Goal: Navigation & Orientation: Find specific page/section

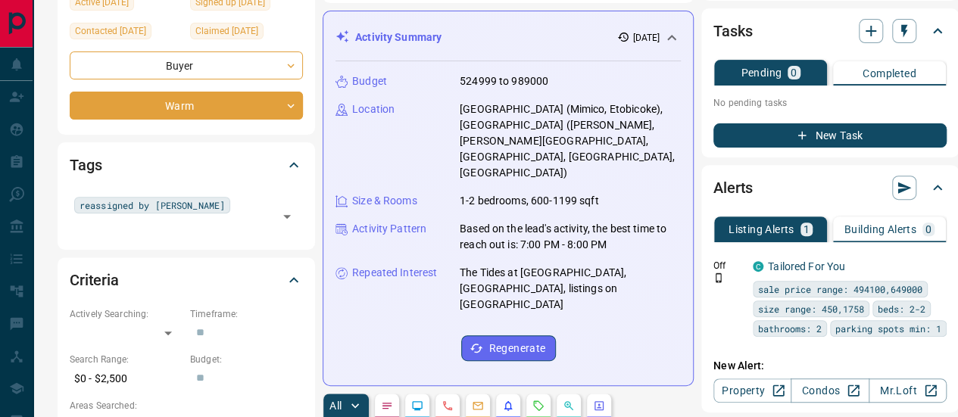
scroll to position [152, 0]
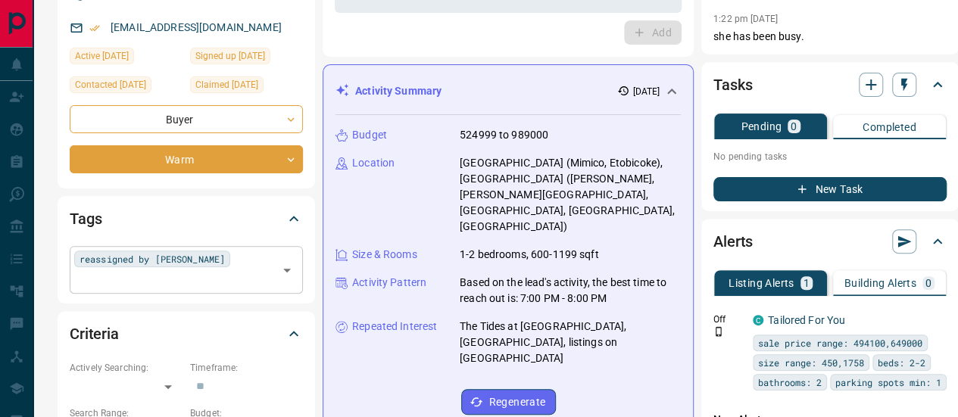
click at [212, 272] on input "text" at bounding box center [173, 280] width 199 height 17
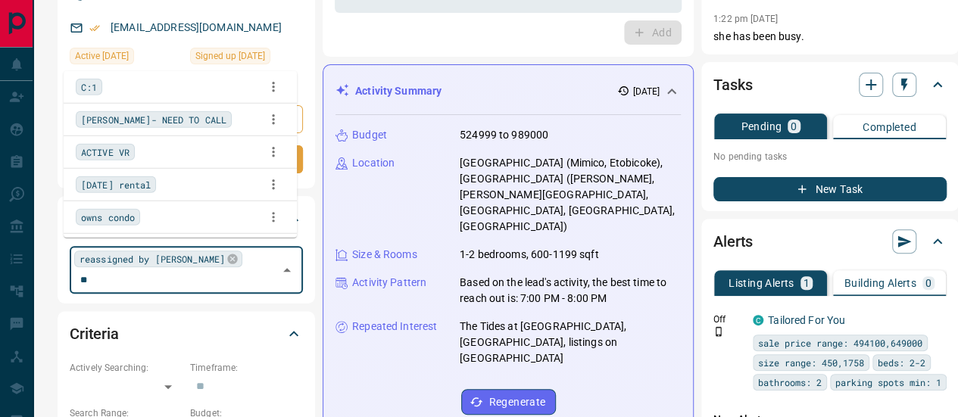
scroll to position [0, 0]
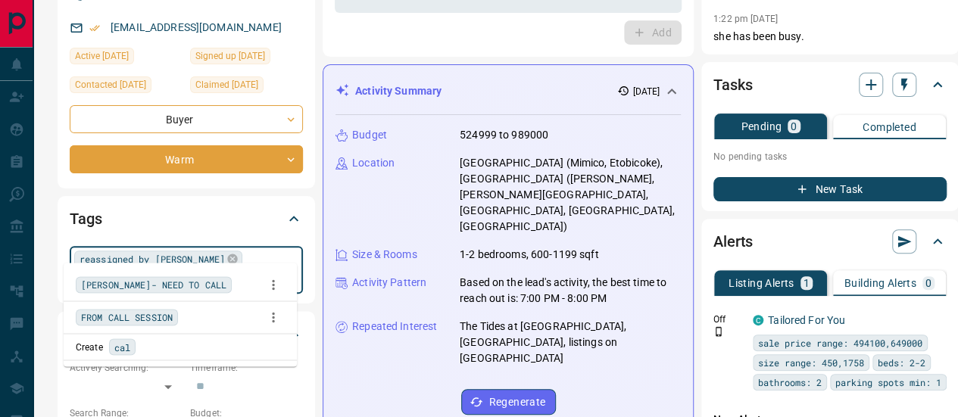
type input "****"
click at [186, 284] on div "[PERSON_NAME]- NEED TO CALL" at bounding box center [180, 284] width 209 height 23
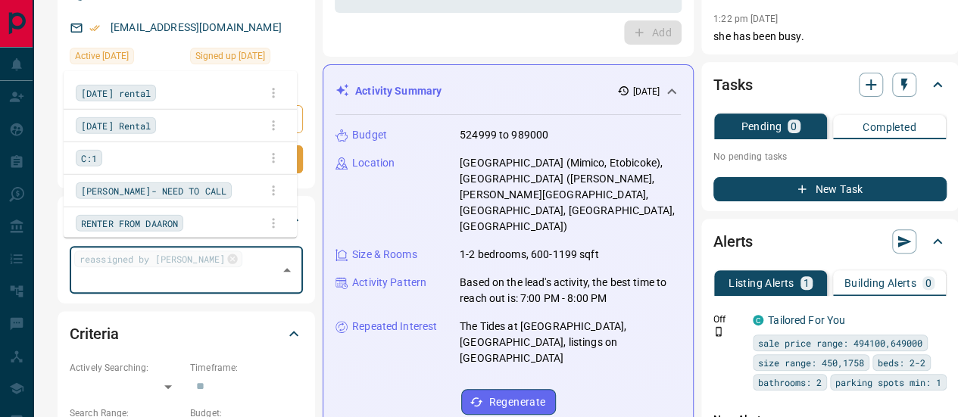
scroll to position [1929, 0]
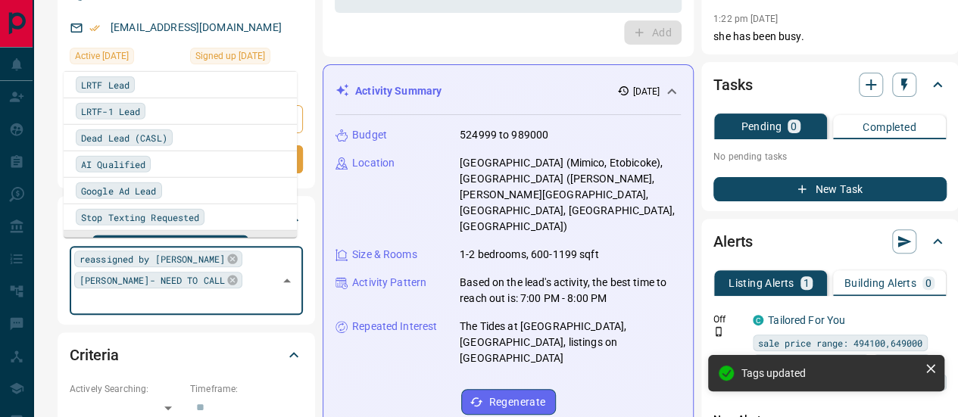
click at [245, 337] on div "Criteria" at bounding box center [186, 355] width 233 height 36
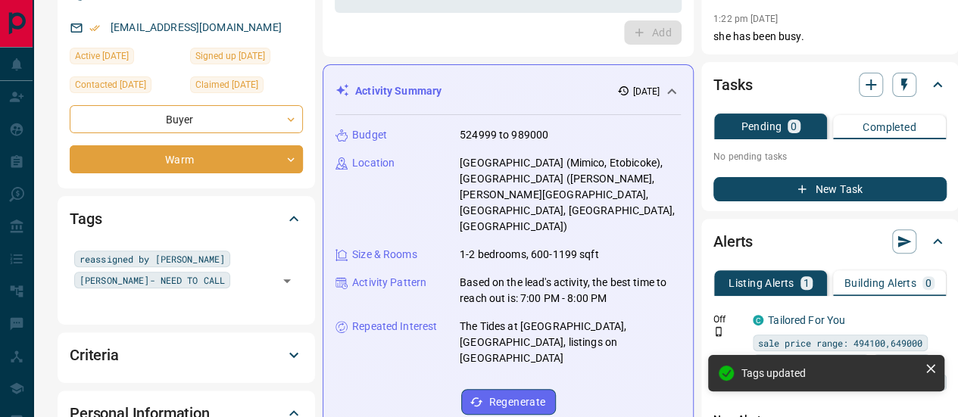
click at [245, 337] on div "Criteria" at bounding box center [186, 355] width 233 height 36
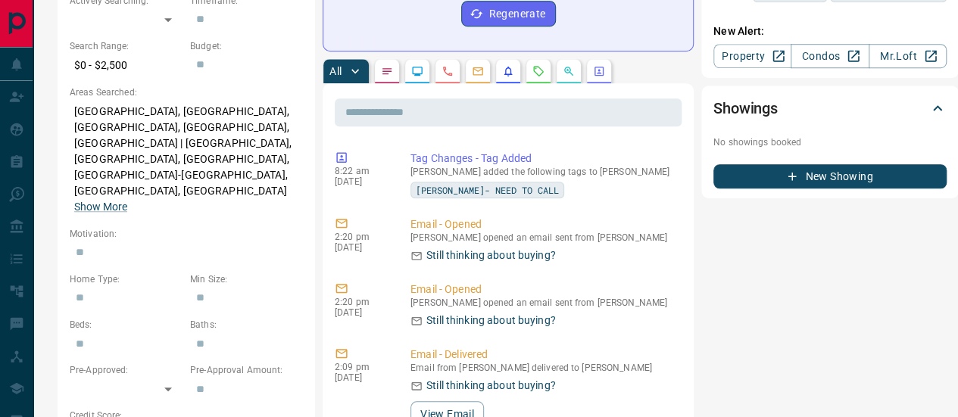
scroll to position [455, 0]
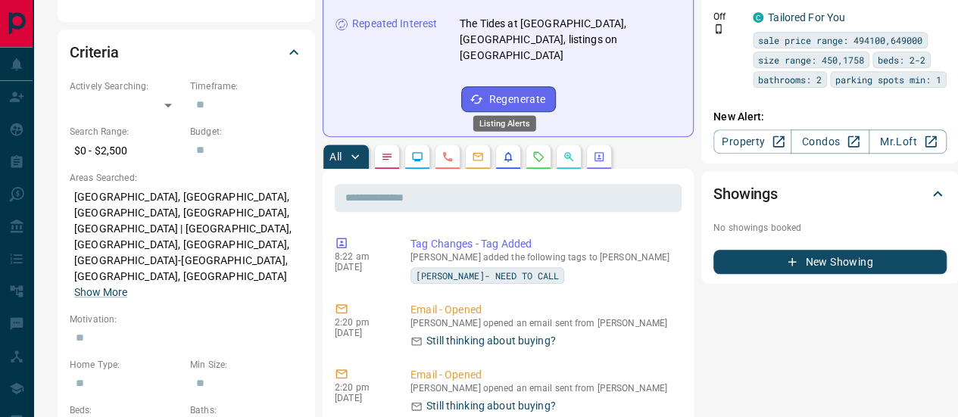
click at [505, 152] on icon "Listing Alerts" at bounding box center [509, 157] width 8 height 10
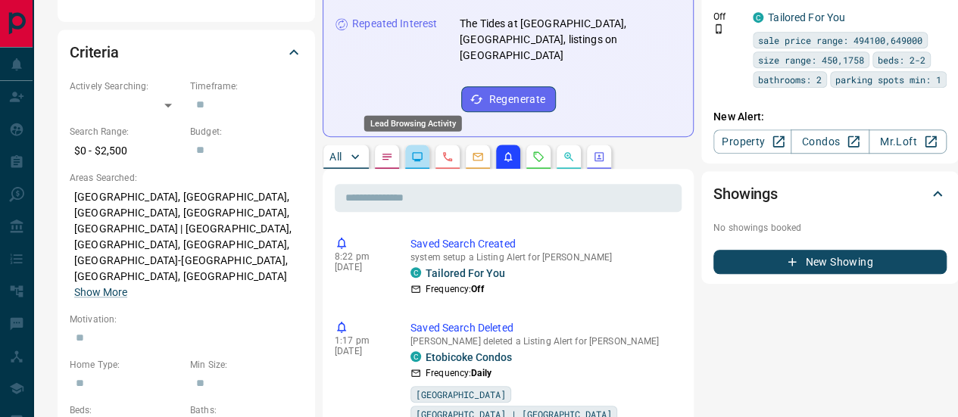
click at [411, 151] on icon "Lead Browsing Activity" at bounding box center [417, 157] width 12 height 12
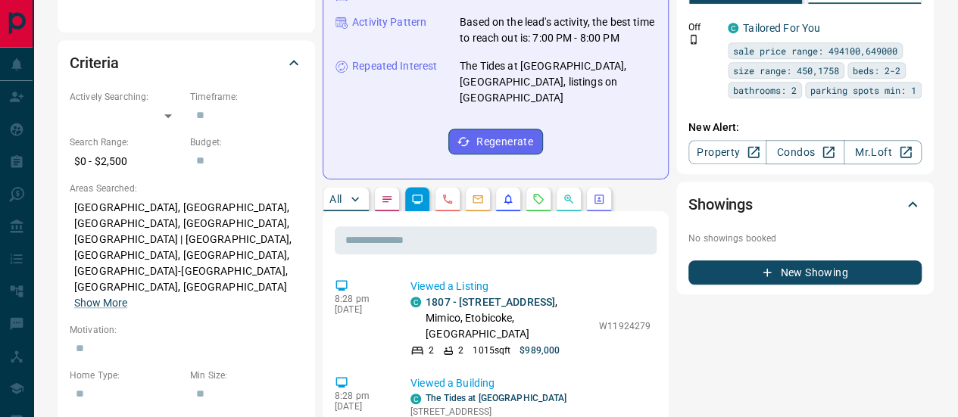
scroll to position [379, 0]
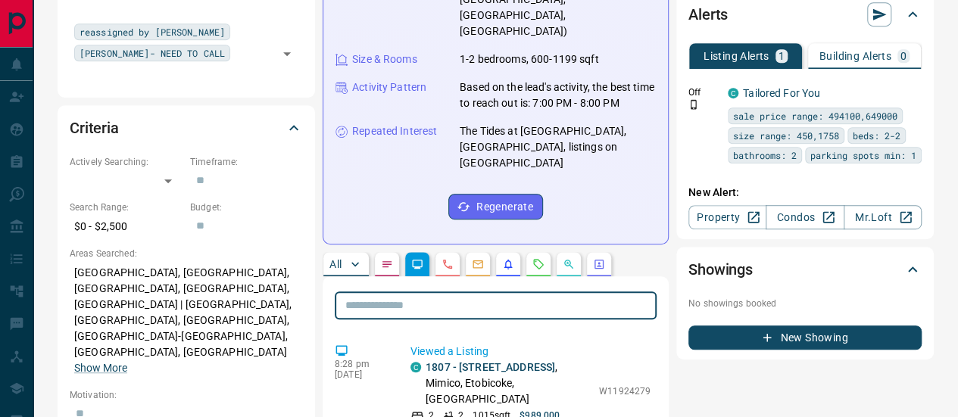
click at [420, 292] on input "text" at bounding box center [496, 306] width 322 height 28
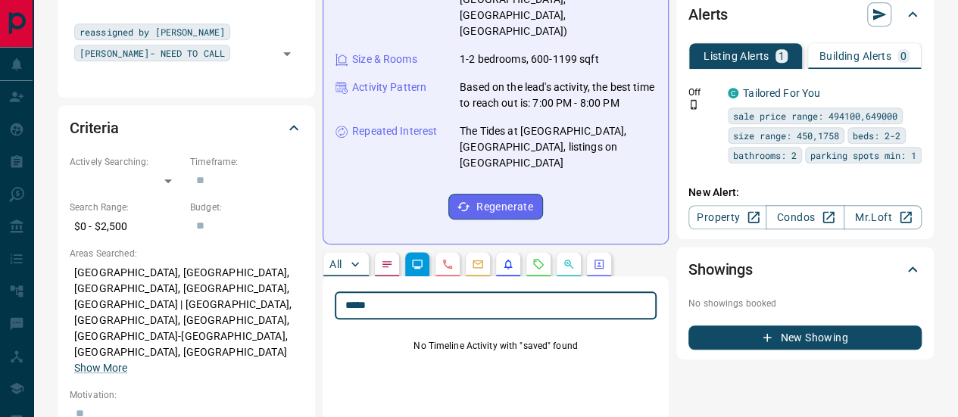
type input "*****"
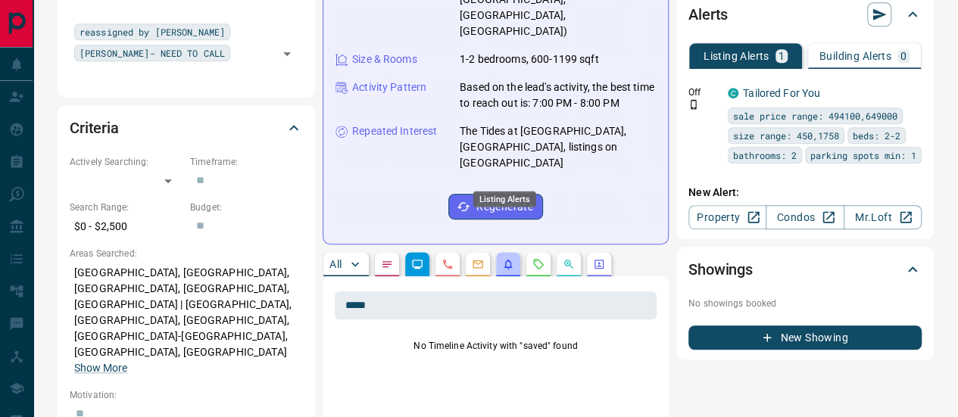
click at [505, 258] on icon "Listing Alerts" at bounding box center [508, 264] width 12 height 12
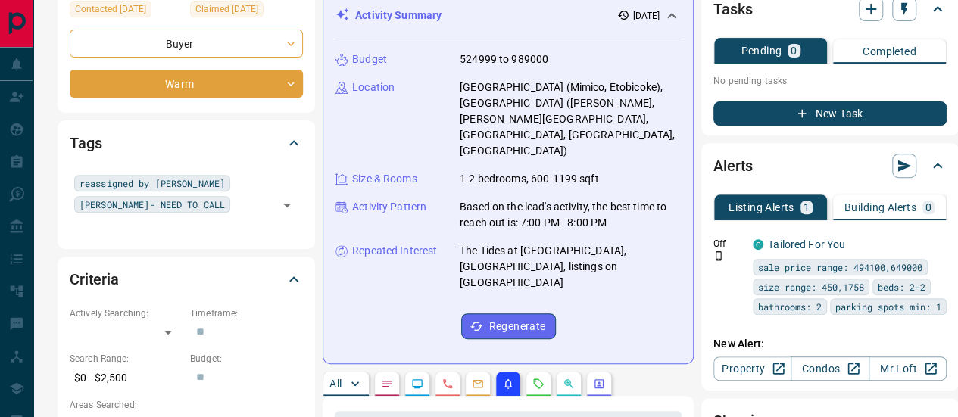
scroll to position [303, 0]
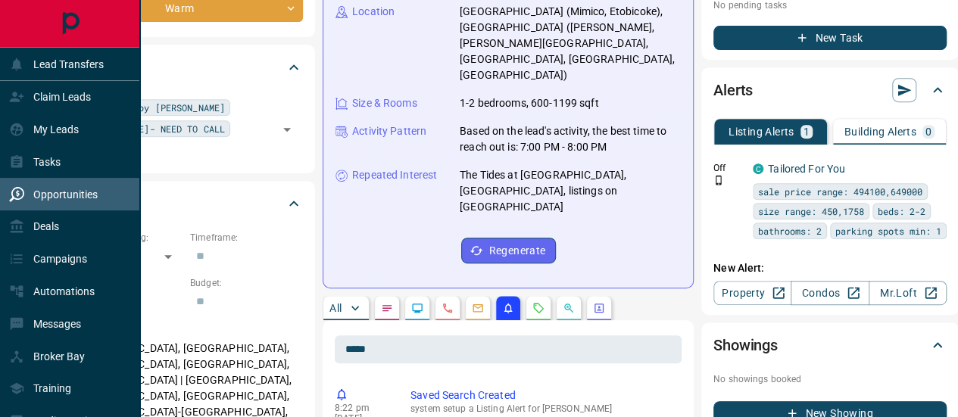
click at [58, 203] on div "Opportunities" at bounding box center [53, 194] width 89 height 25
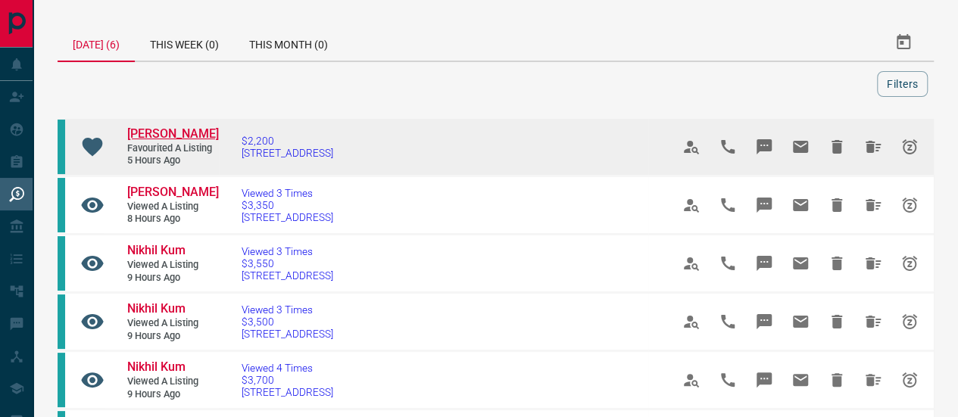
click at [149, 127] on span "[PERSON_NAME]" at bounding box center [173, 134] width 92 height 14
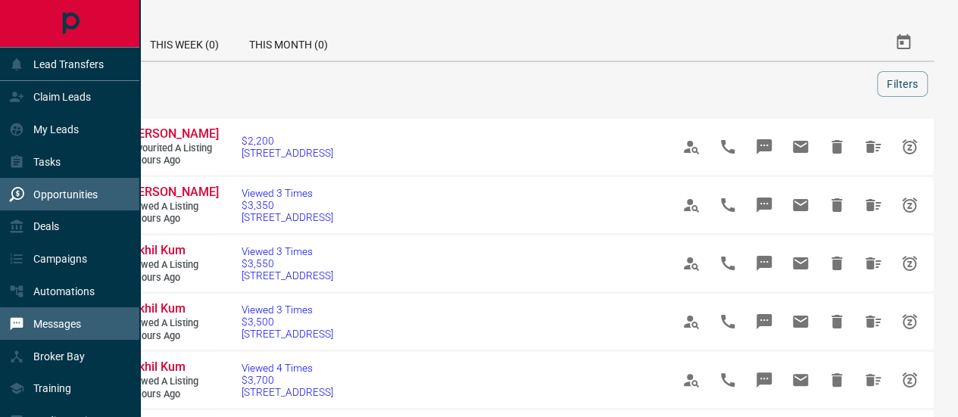
click at [58, 321] on p "Messages" at bounding box center [57, 324] width 48 height 12
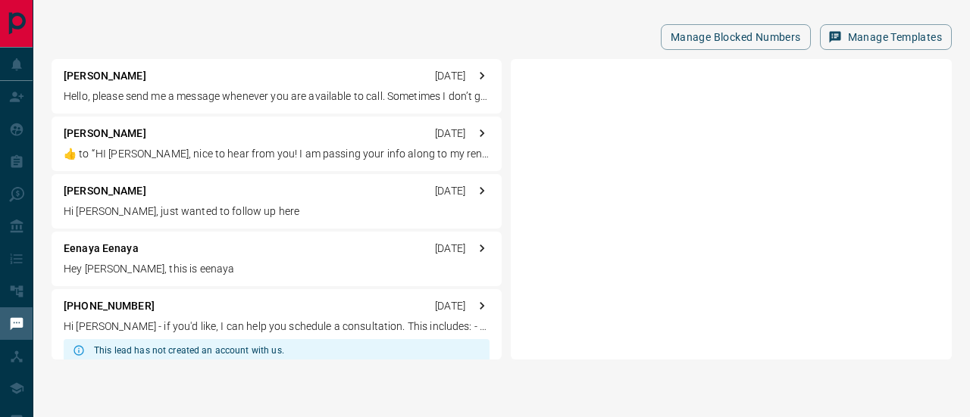
click at [79, 74] on p "[PERSON_NAME]" at bounding box center [105, 76] width 83 height 16
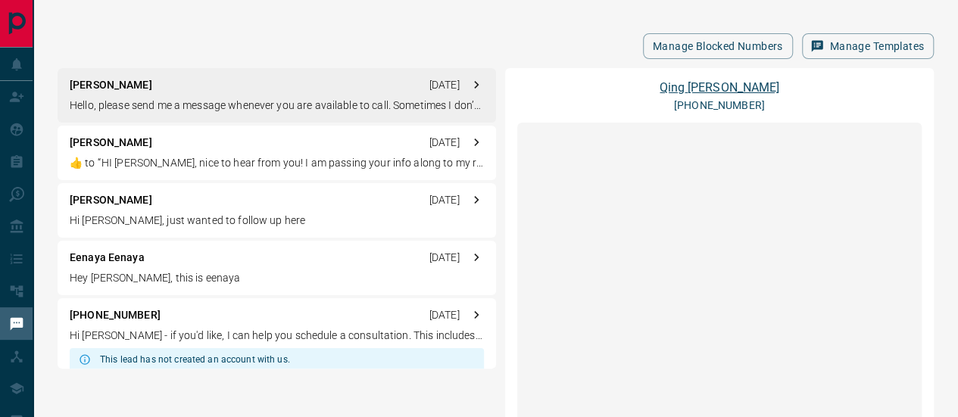
click at [723, 81] on link "[PERSON_NAME]" at bounding box center [719, 87] width 119 height 14
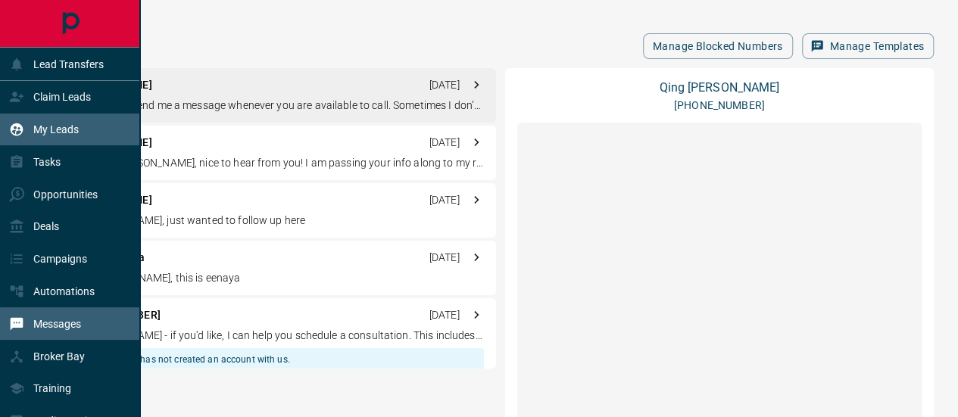
click at [56, 125] on p "My Leads" at bounding box center [55, 129] width 45 height 12
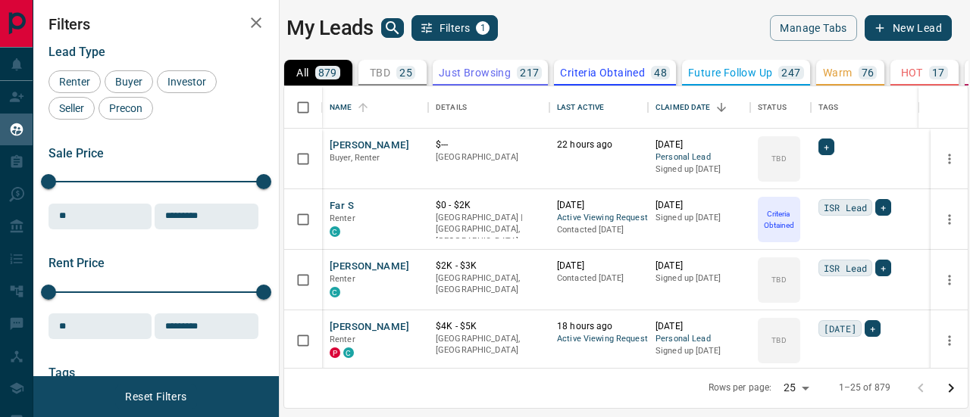
scroll to position [271, 672]
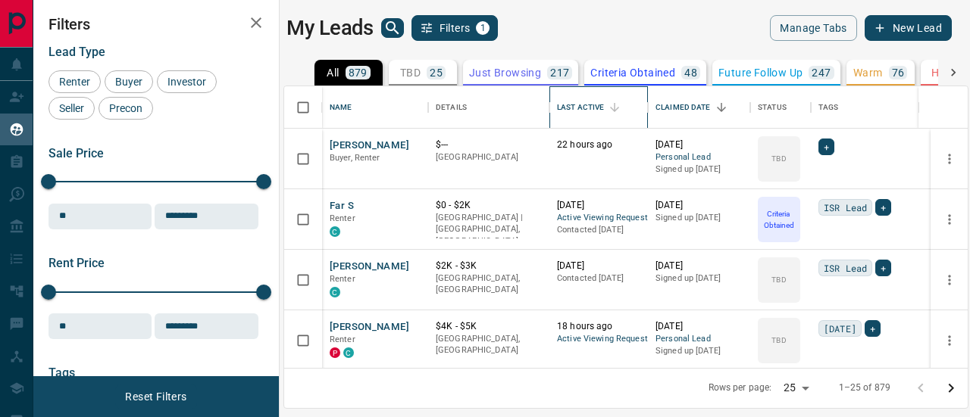
click at [577, 104] on div "Last Active" at bounding box center [580, 107] width 47 height 42
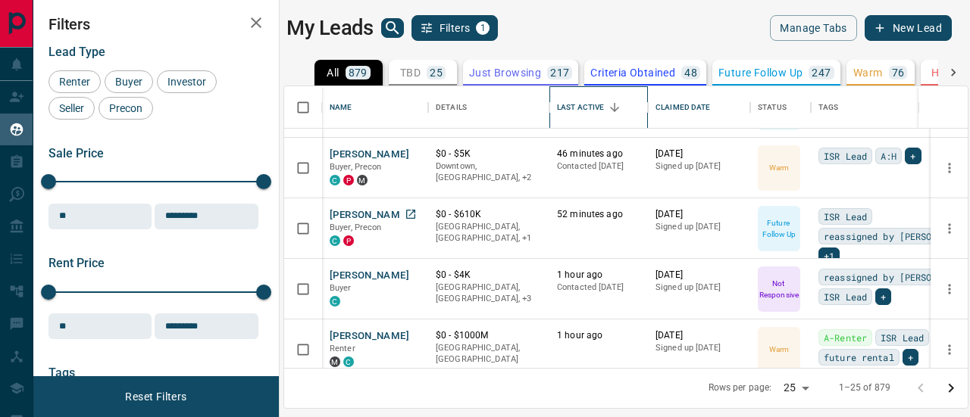
scroll to position [76, 0]
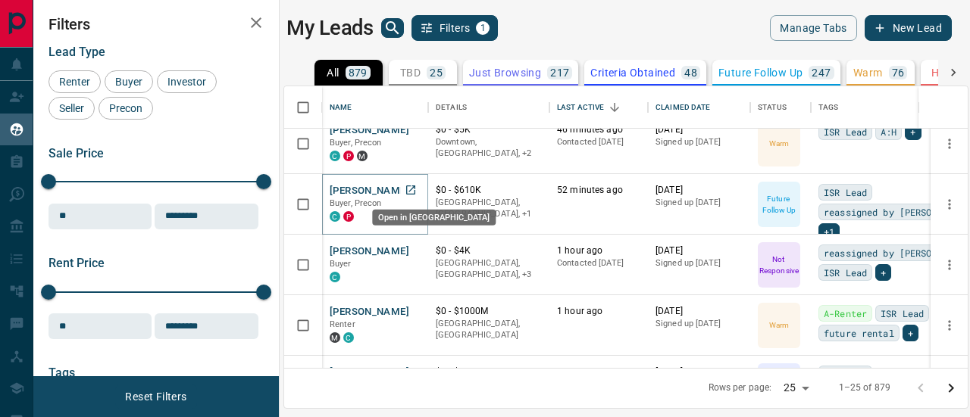
click at [411, 189] on icon "Open in New Tab" at bounding box center [410, 190] width 9 height 9
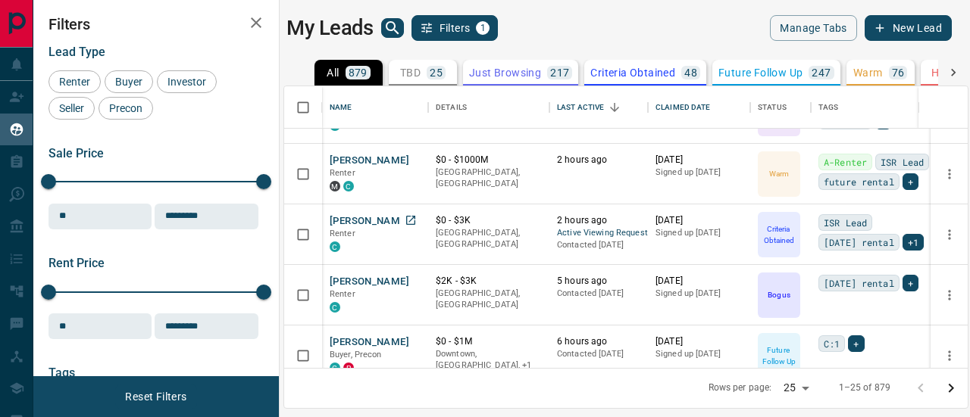
scroll to position [303, 0]
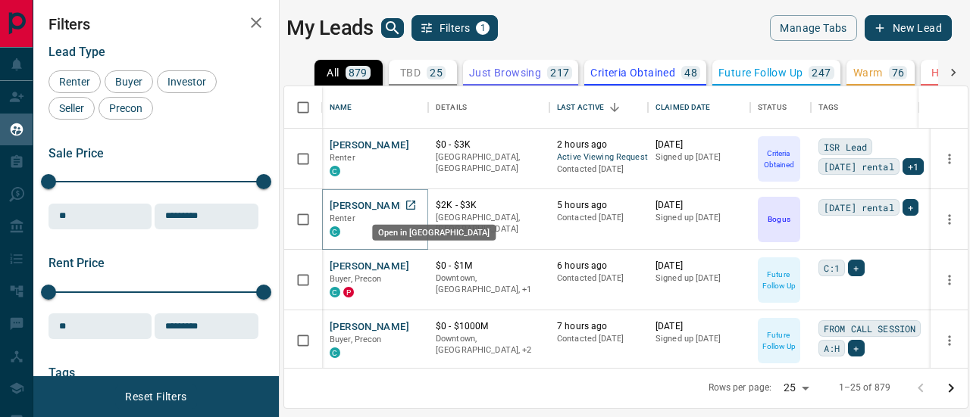
click at [413, 203] on icon "Open in New Tab" at bounding box center [411, 205] width 12 height 12
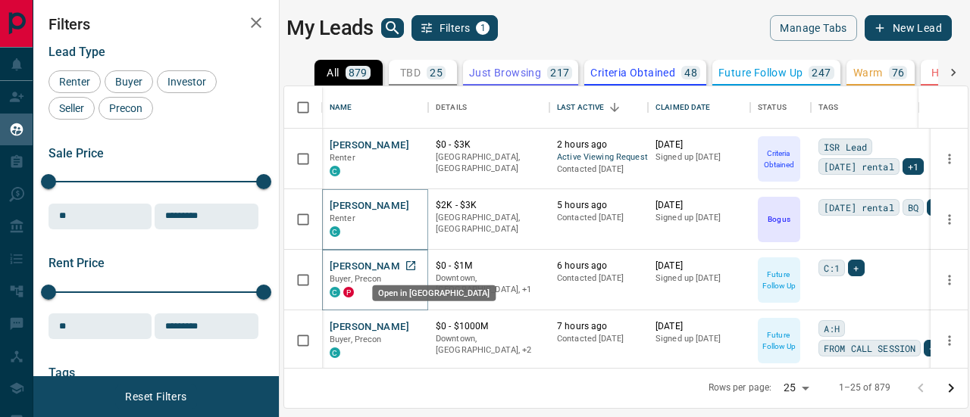
click at [411, 261] on icon "Open in New Tab" at bounding box center [411, 266] width 12 height 12
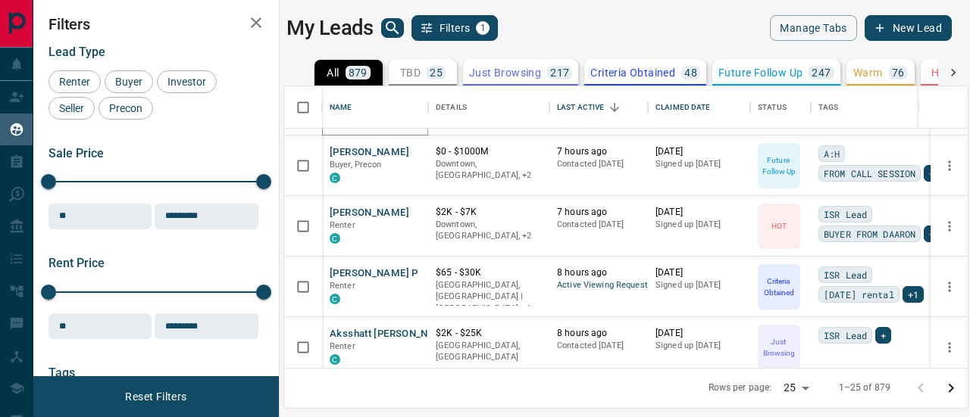
scroll to position [455, 0]
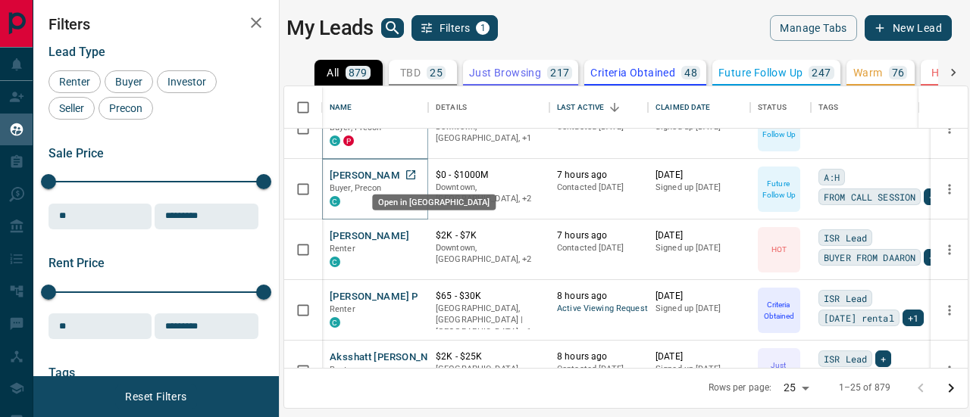
click at [414, 169] on icon "Open in New Tab" at bounding box center [411, 175] width 12 height 12
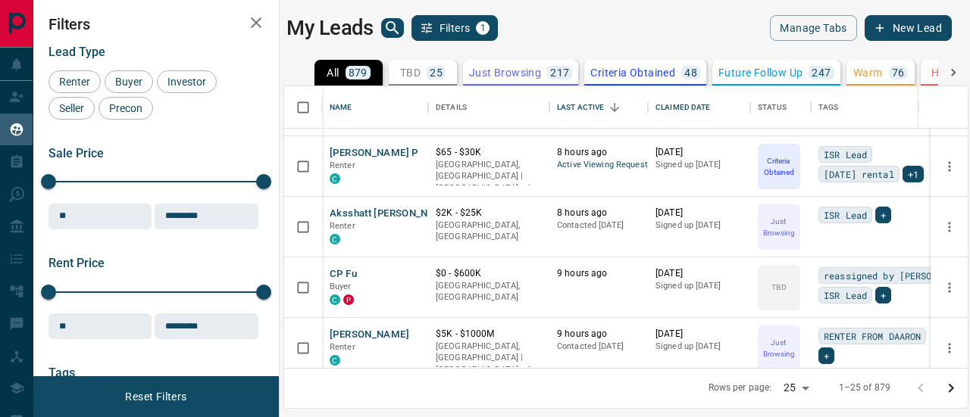
scroll to position [606, 0]
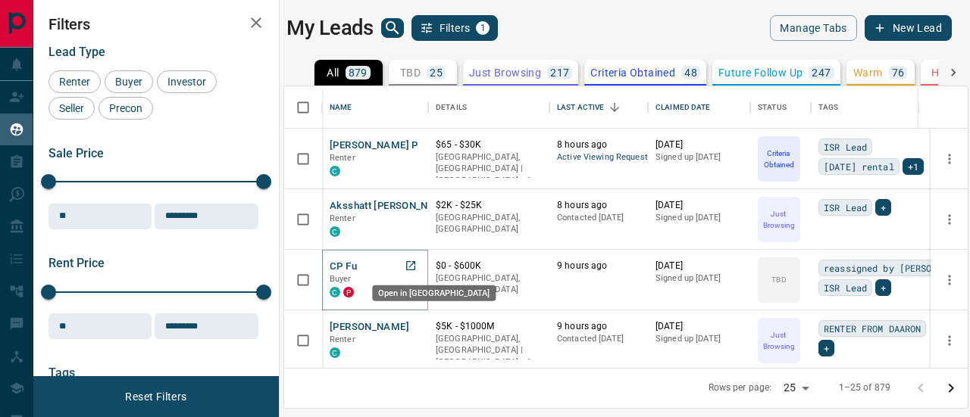
click at [411, 263] on icon "Open in New Tab" at bounding box center [411, 266] width 12 height 12
